Goal: Task Accomplishment & Management: Manage account settings

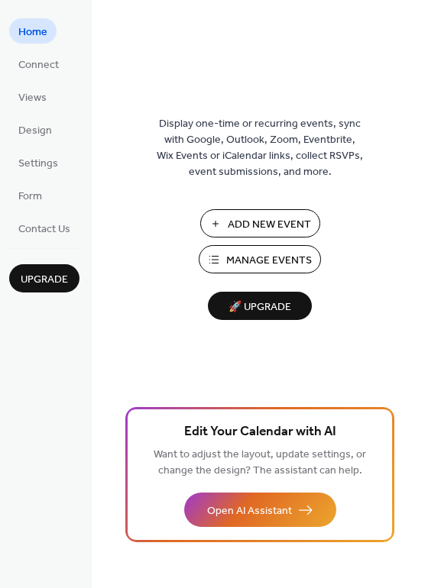
click at [265, 255] on span "Manage Events" at bounding box center [269, 261] width 86 height 16
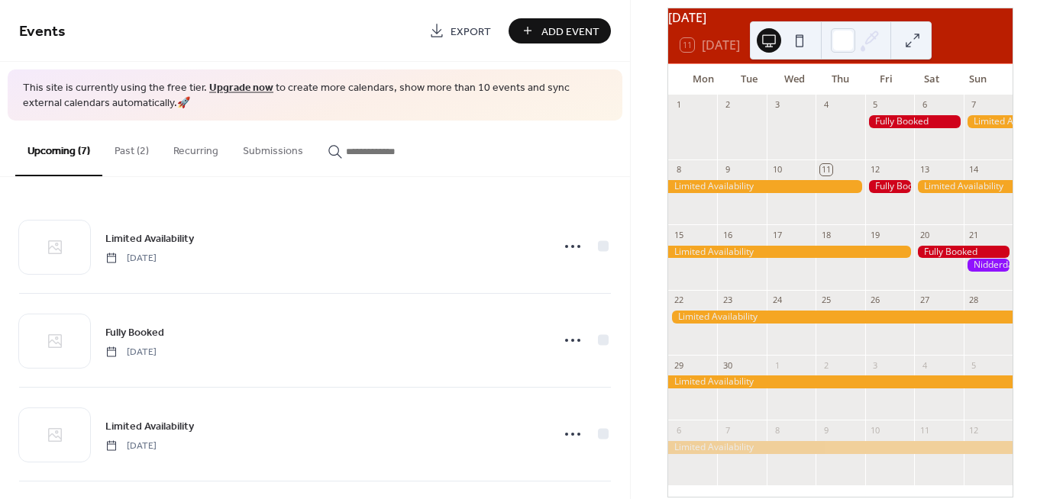
scroll to position [76, 0]
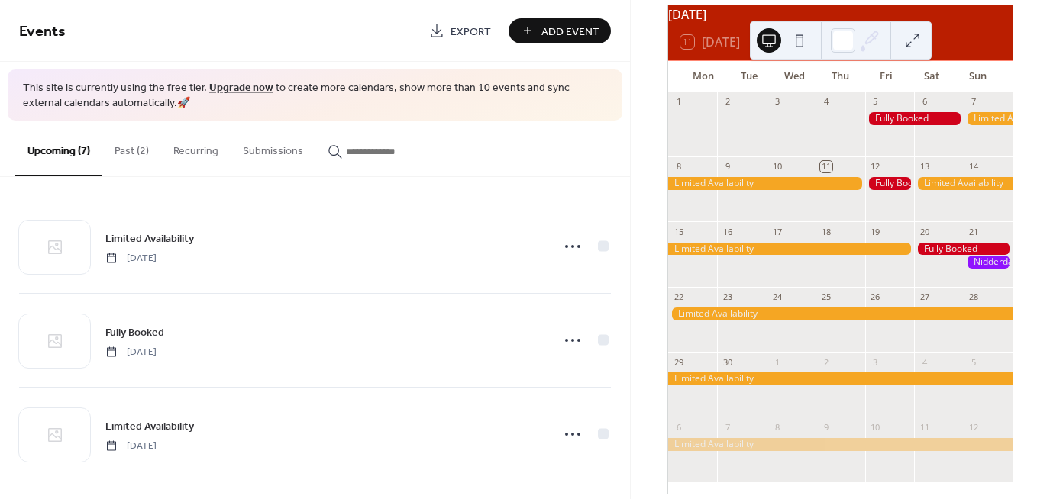
click at [135, 145] on button "Past (2)" at bounding box center [131, 148] width 59 height 54
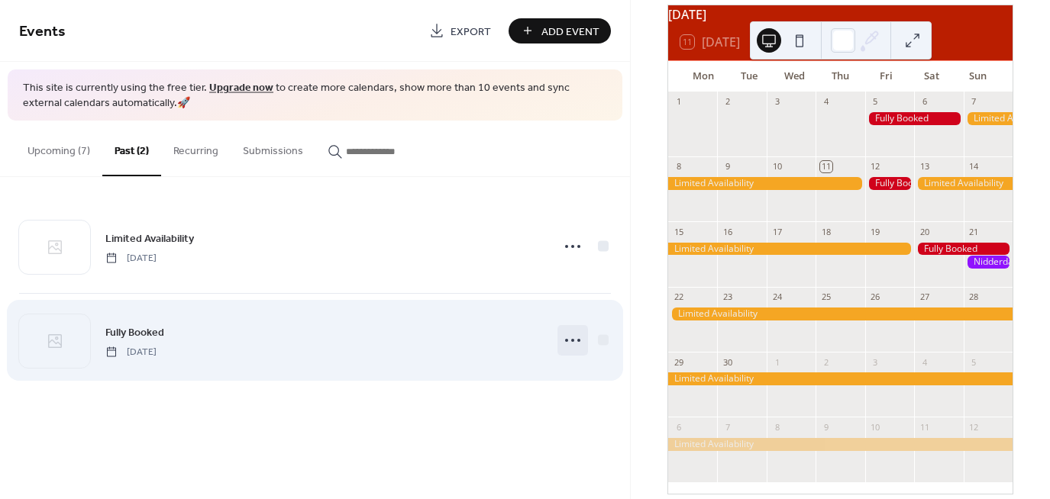
click at [566, 337] on icon at bounding box center [572, 340] width 24 height 24
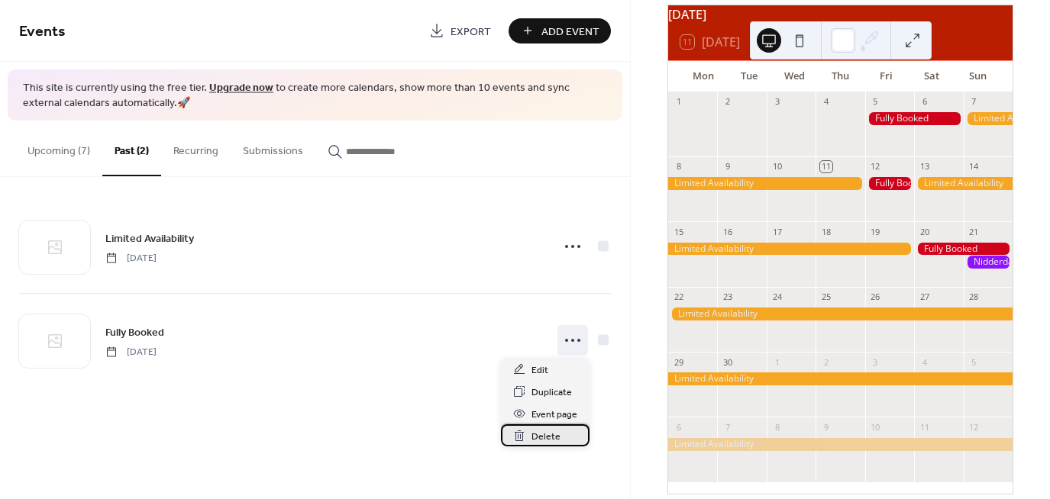
click at [541, 436] on span "Delete" at bounding box center [545, 437] width 29 height 16
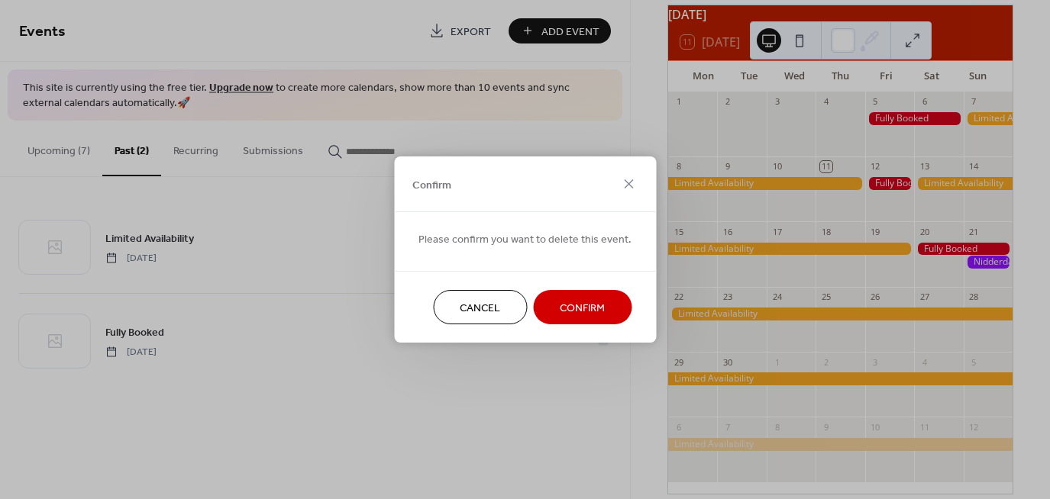
click at [576, 310] on span "Confirm" at bounding box center [582, 309] width 45 height 16
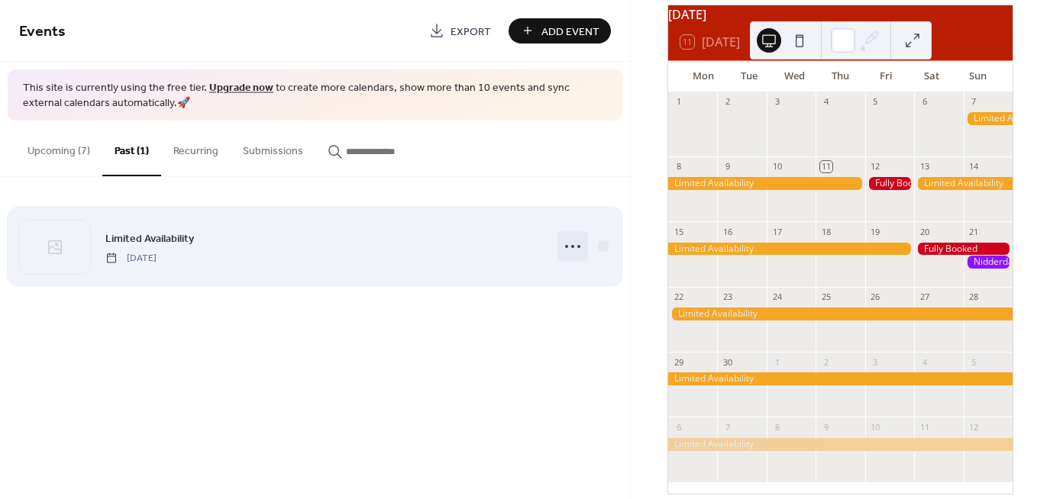
click at [579, 250] on icon at bounding box center [572, 246] width 24 height 24
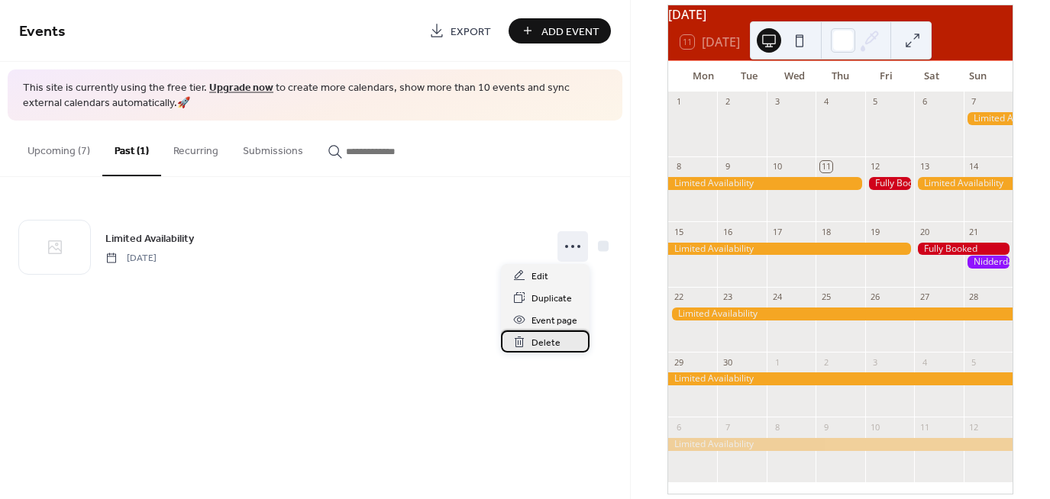
click at [545, 342] on span "Delete" at bounding box center [545, 343] width 29 height 16
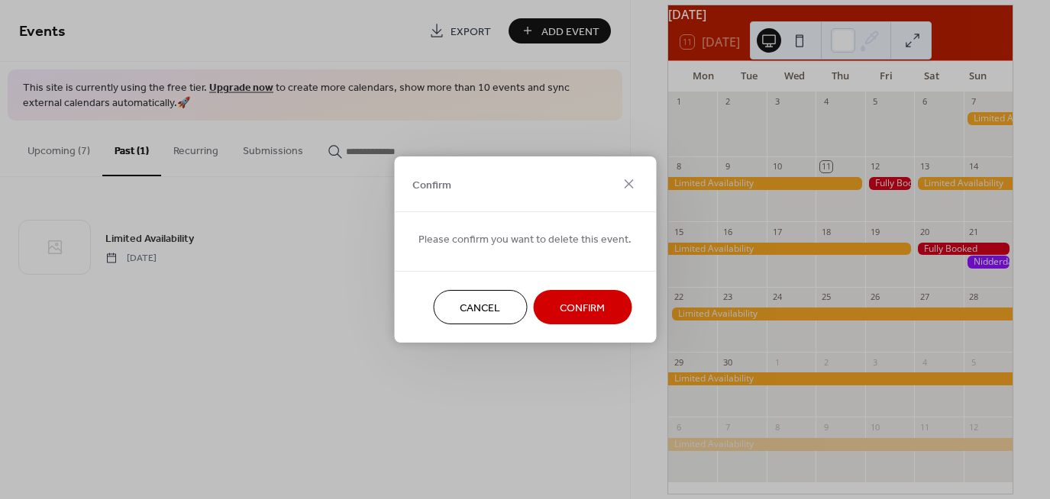
click at [567, 311] on span "Confirm" at bounding box center [582, 309] width 45 height 16
